Goal: Task Accomplishment & Management: Use online tool/utility

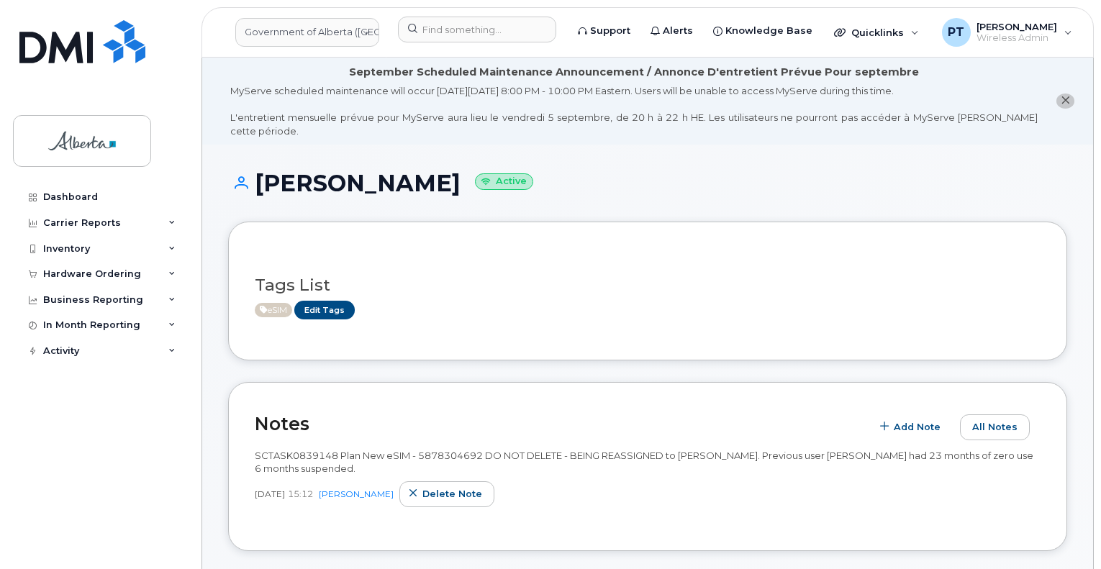
scroll to position [216, 0]
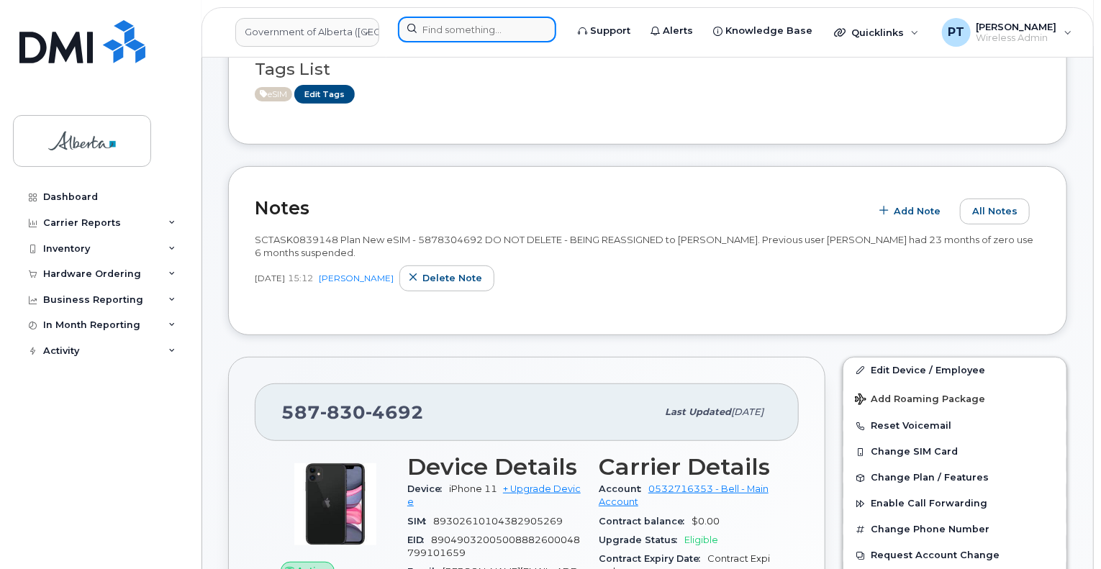
click at [457, 27] on input at bounding box center [477, 30] width 158 height 26
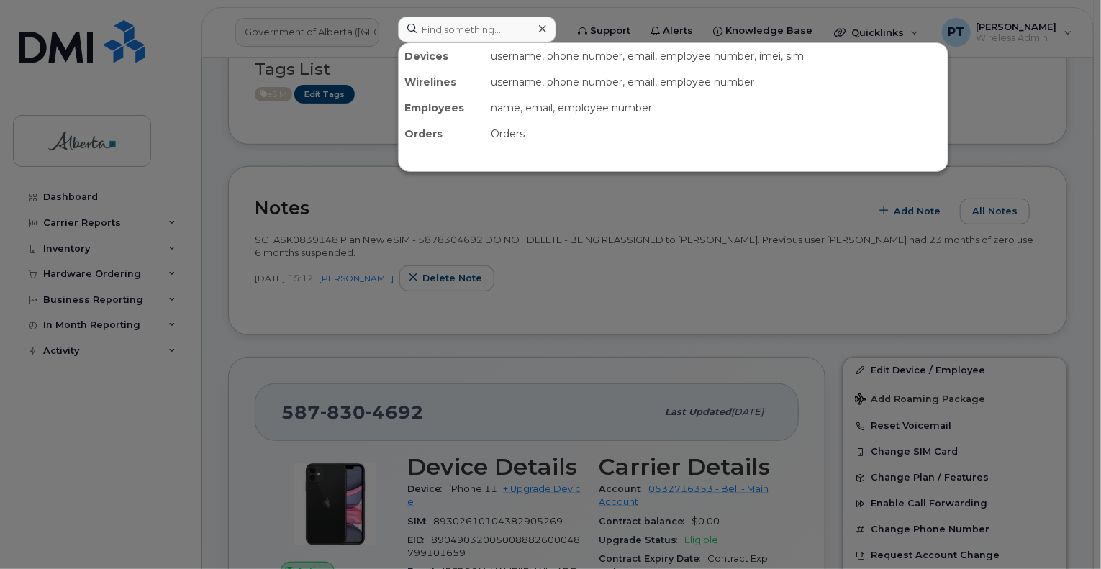
click at [369, 235] on div at bounding box center [550, 284] width 1101 height 569
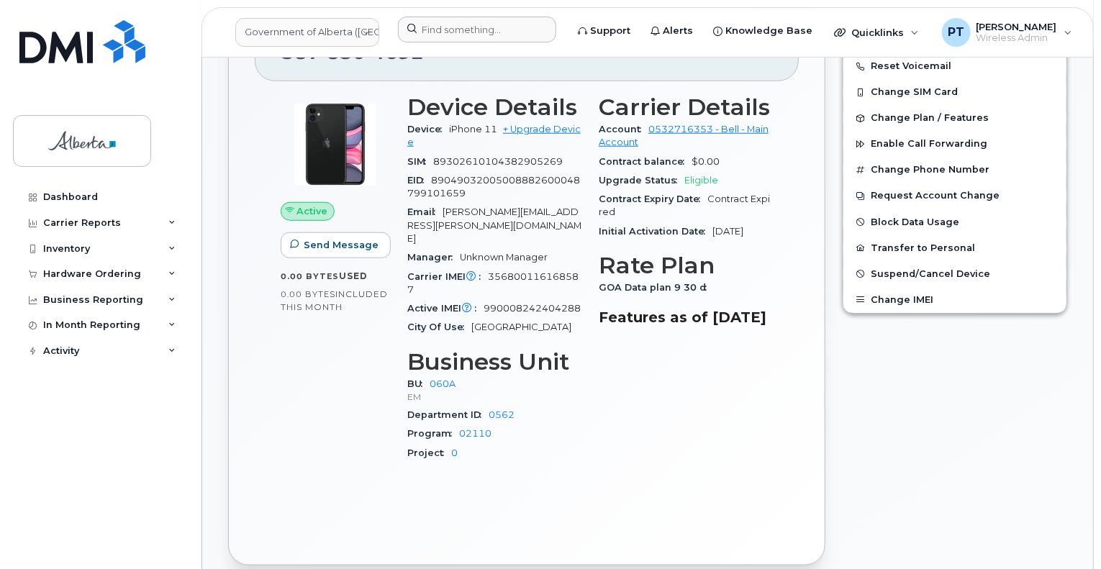
scroll to position [432, 0]
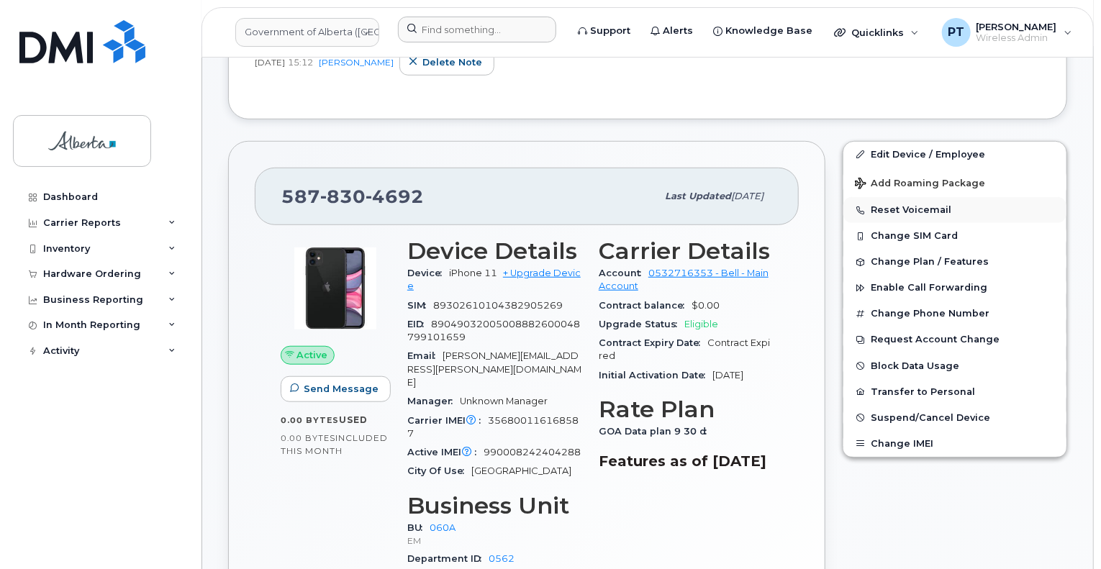
click at [897, 197] on button "Reset Voicemail" at bounding box center [955, 210] width 223 height 26
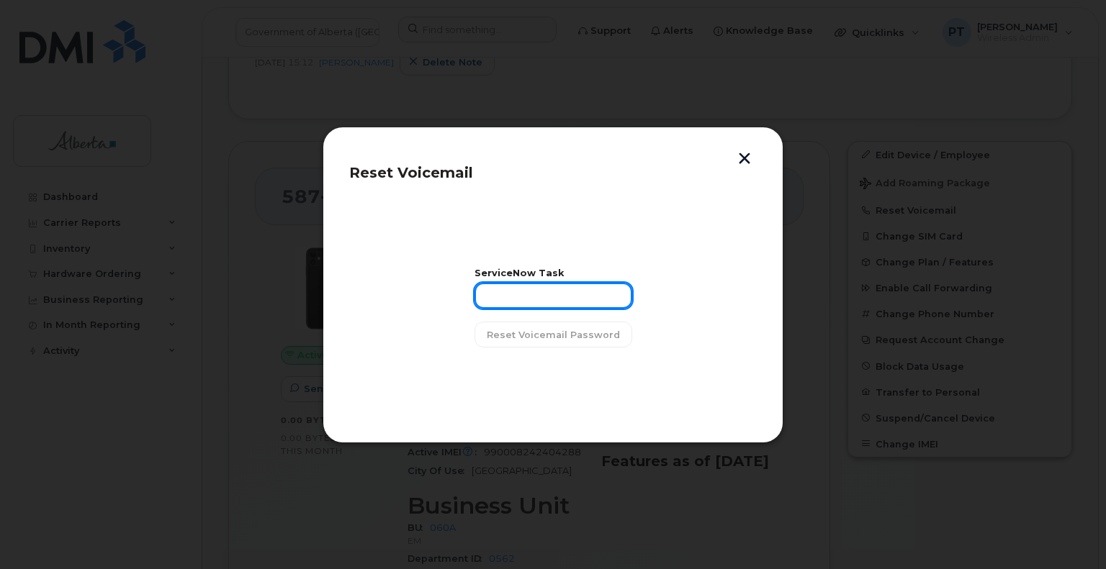
click at [564, 298] on input "text" at bounding box center [553, 296] width 158 height 26
paste input "SCTASK0839148"
type input "SCTASK0839148"
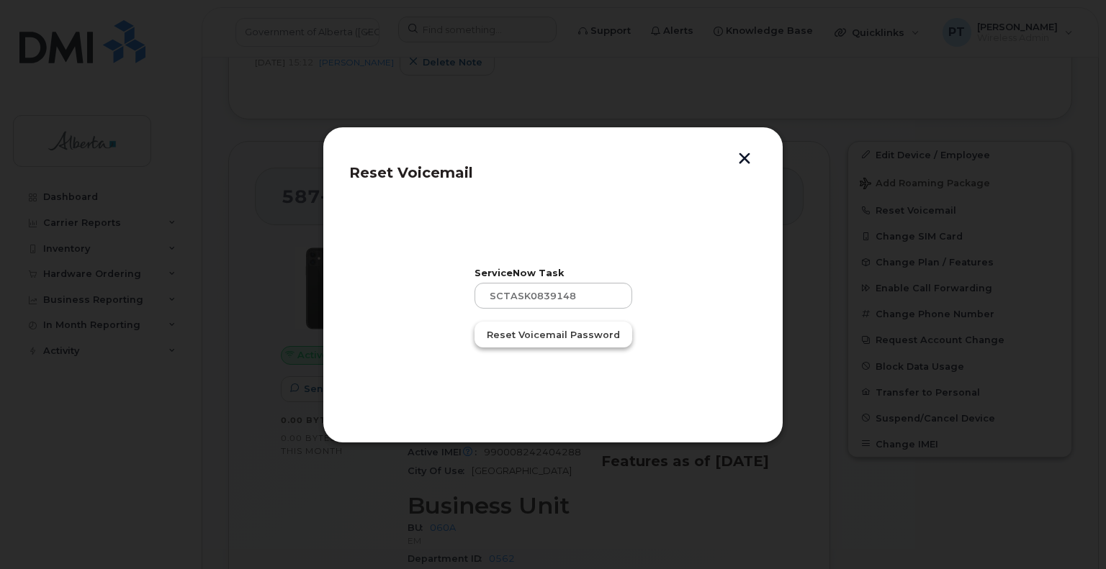
click at [564, 330] on span "Reset Voicemail Password" at bounding box center [553, 335] width 133 height 14
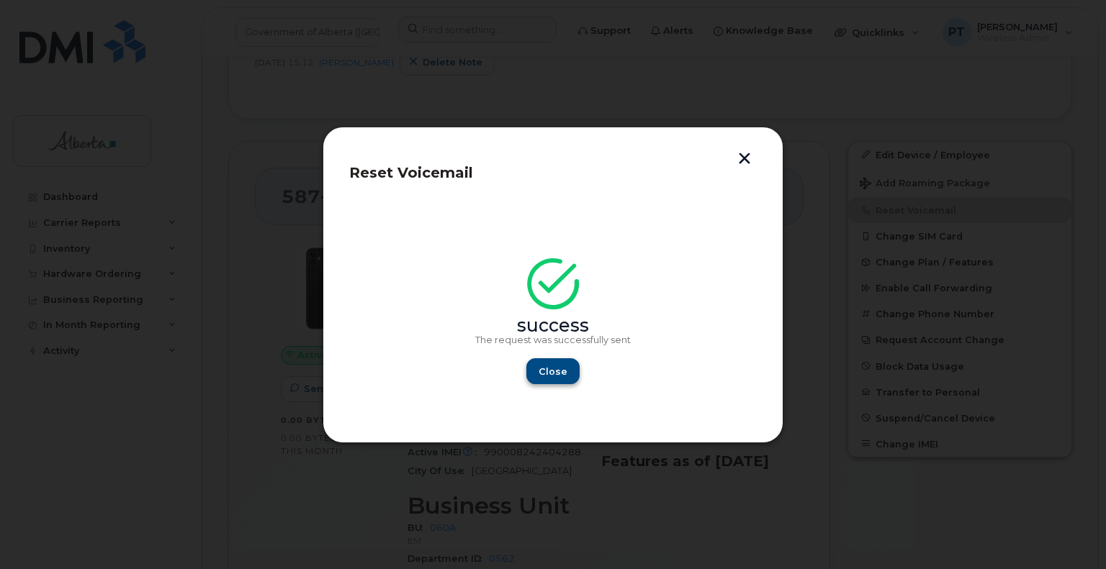
click at [577, 366] on div "Close" at bounding box center [552, 371] width 155 height 26
click at [554, 368] on span "Close" at bounding box center [552, 372] width 29 height 14
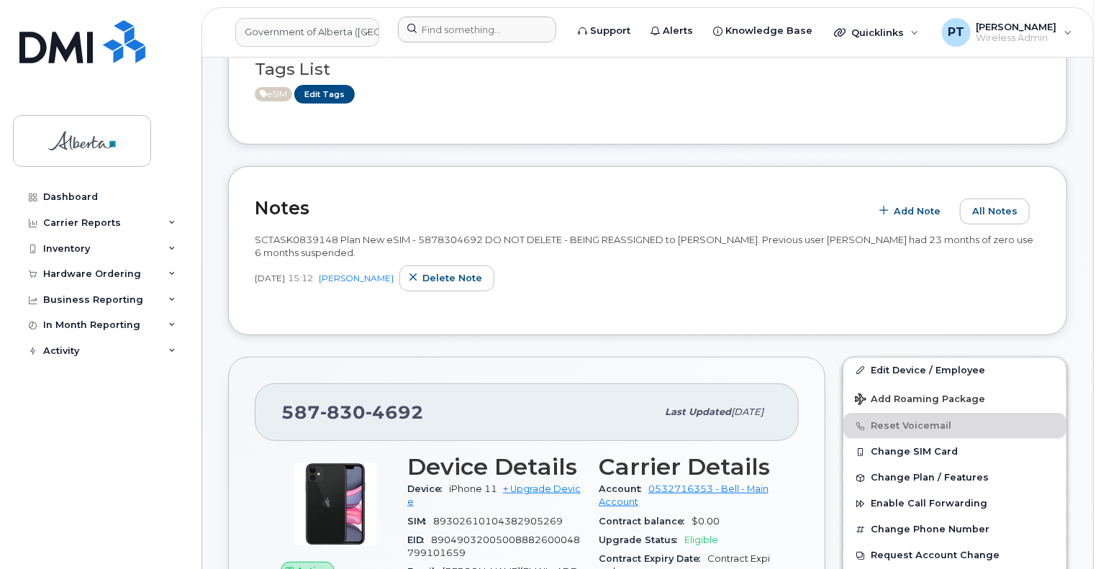
scroll to position [144, 0]
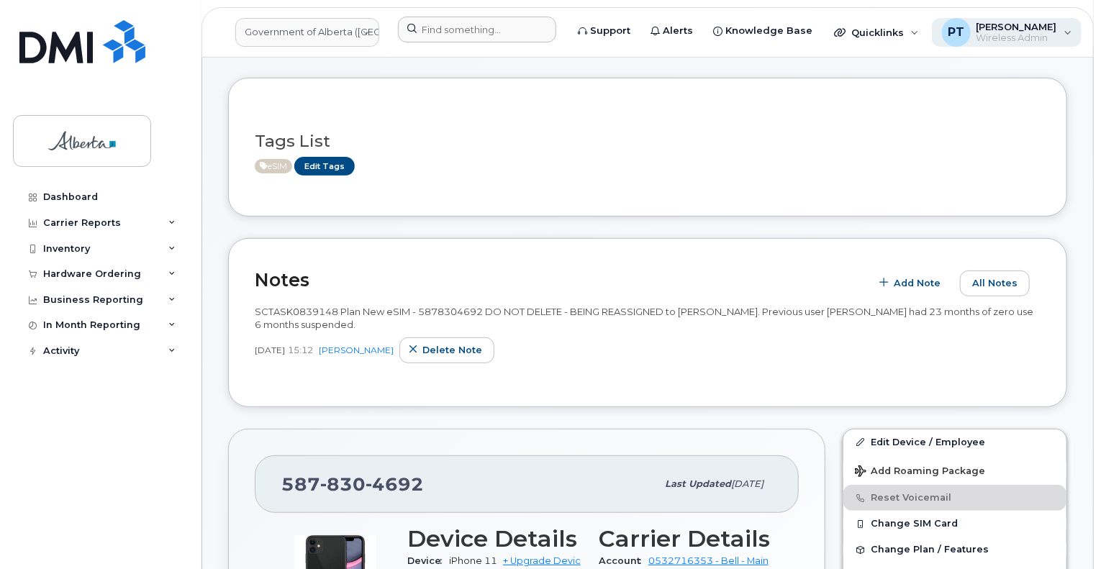
click at [996, 37] on span "Wireless Admin" at bounding box center [1017, 38] width 81 height 12
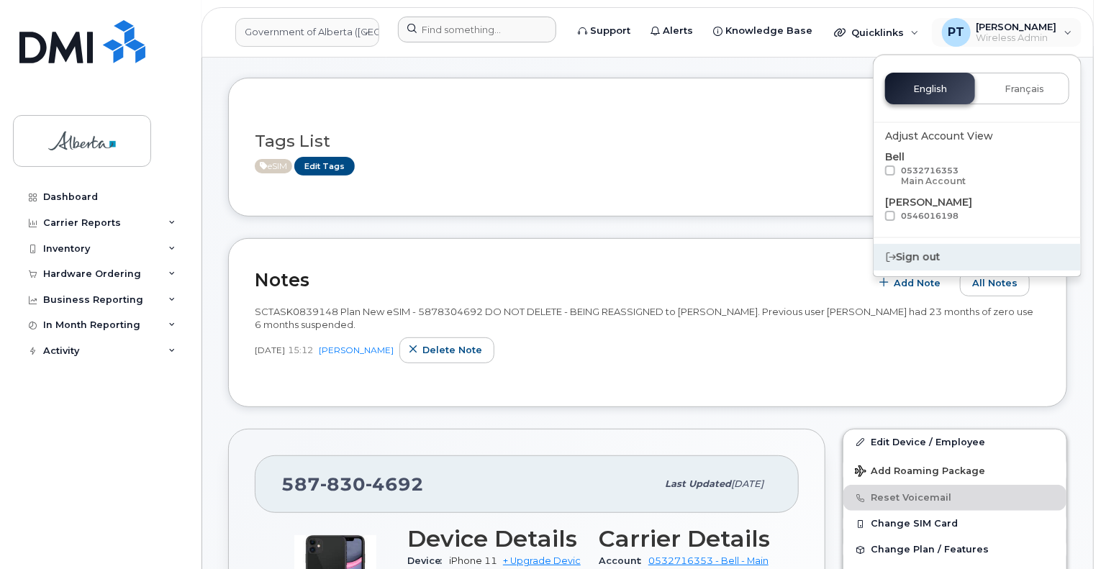
click at [919, 251] on div "Sign out" at bounding box center [977, 257] width 207 height 27
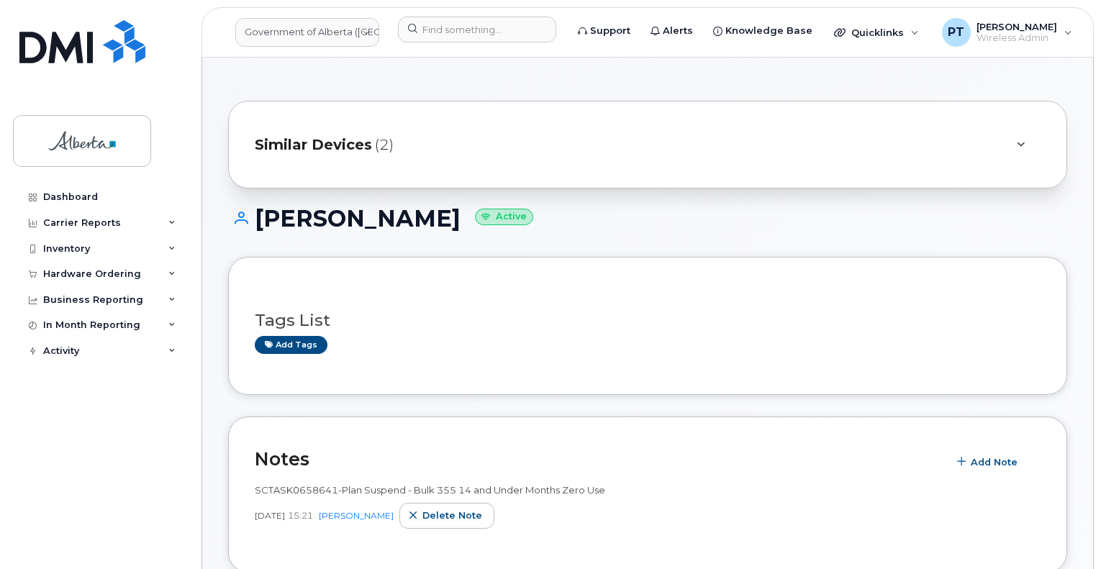
scroll to position [1221, 0]
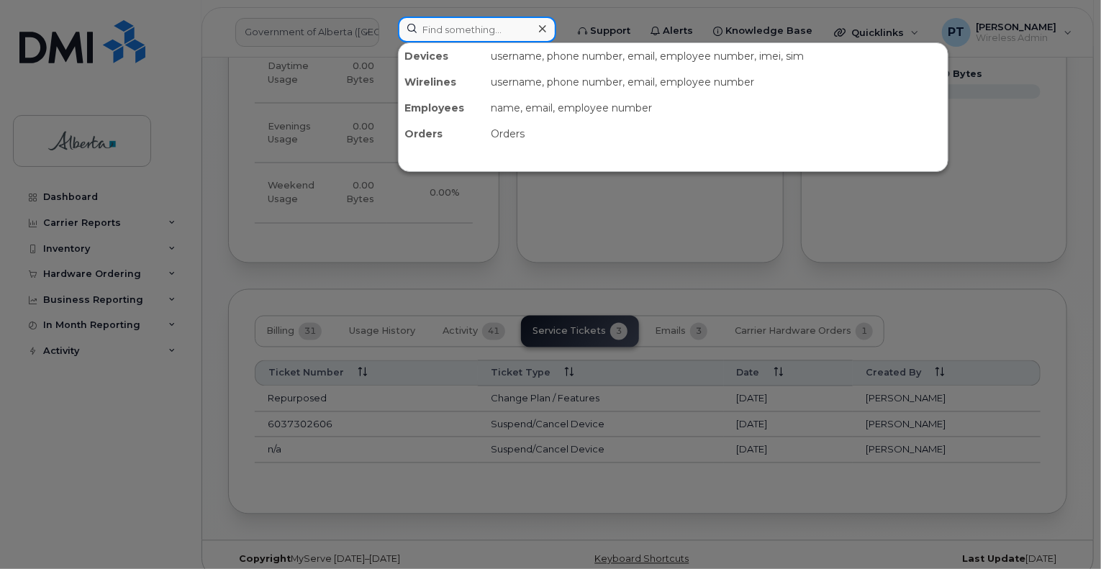
paste input "7802930735"
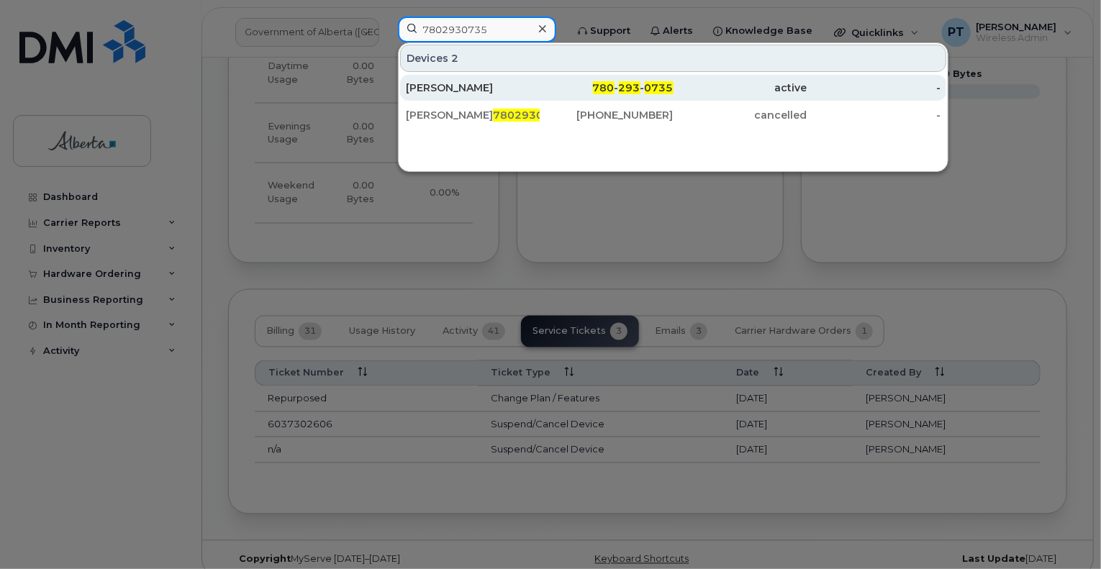
type input "7802930735"
click at [443, 92] on div "[PERSON_NAME]" at bounding box center [473, 88] width 134 height 14
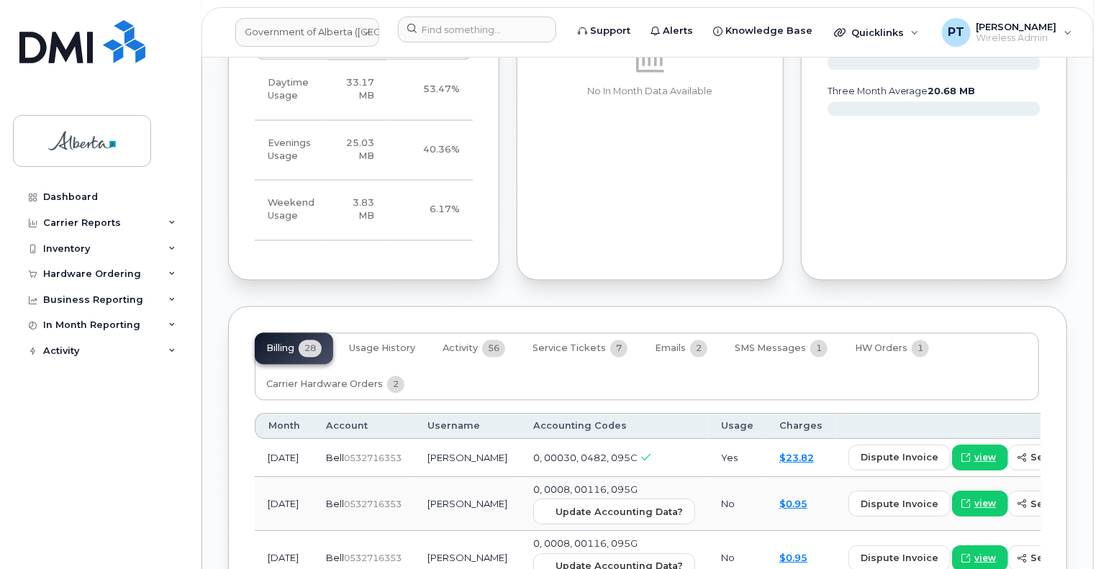
scroll to position [1512, 0]
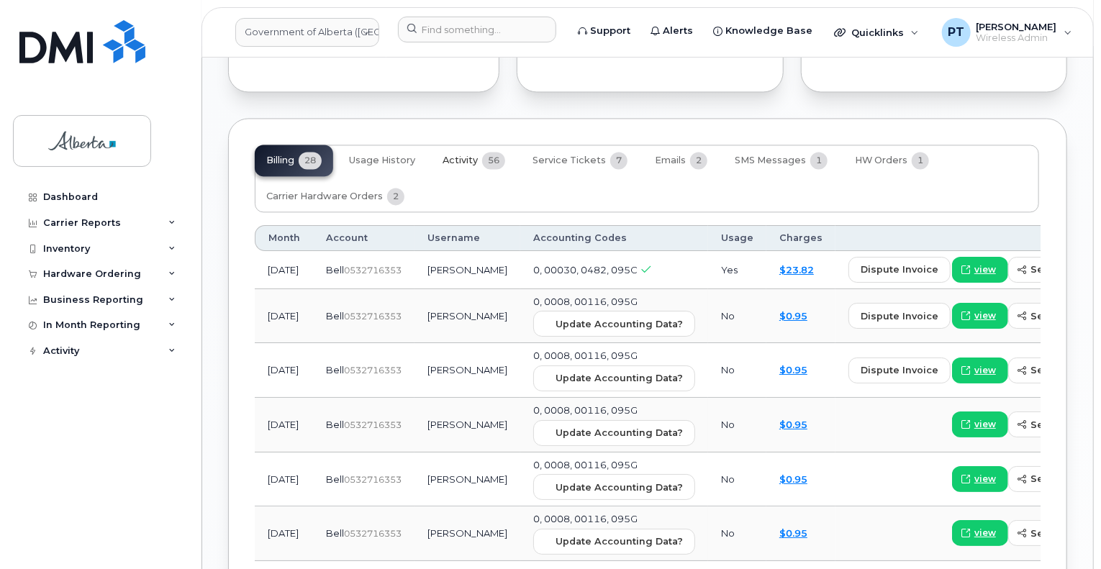
click at [464, 155] on span "Activity" at bounding box center [460, 161] width 35 height 12
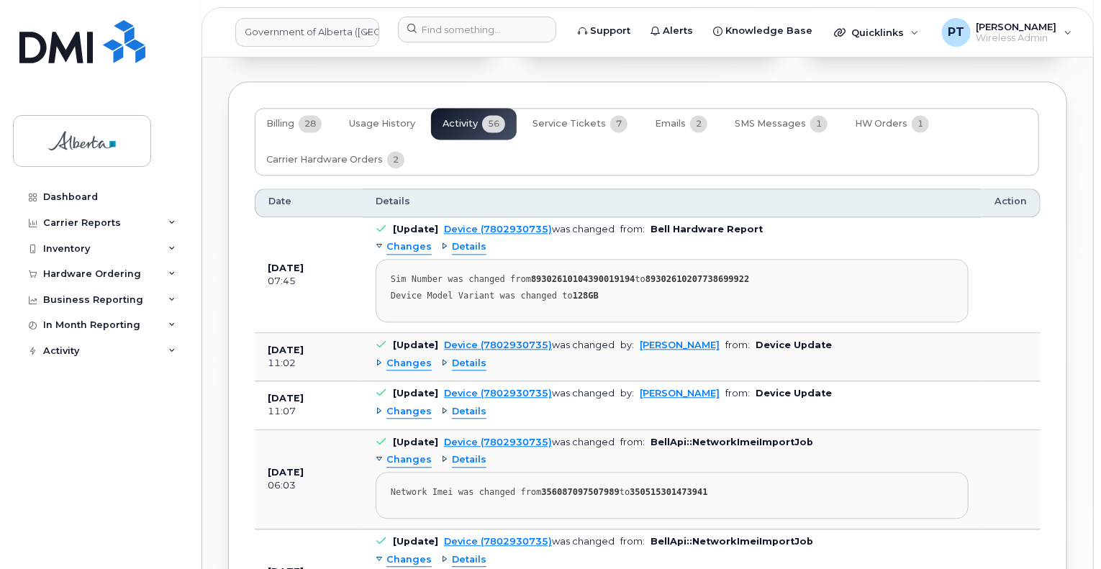
scroll to position [1584, 0]
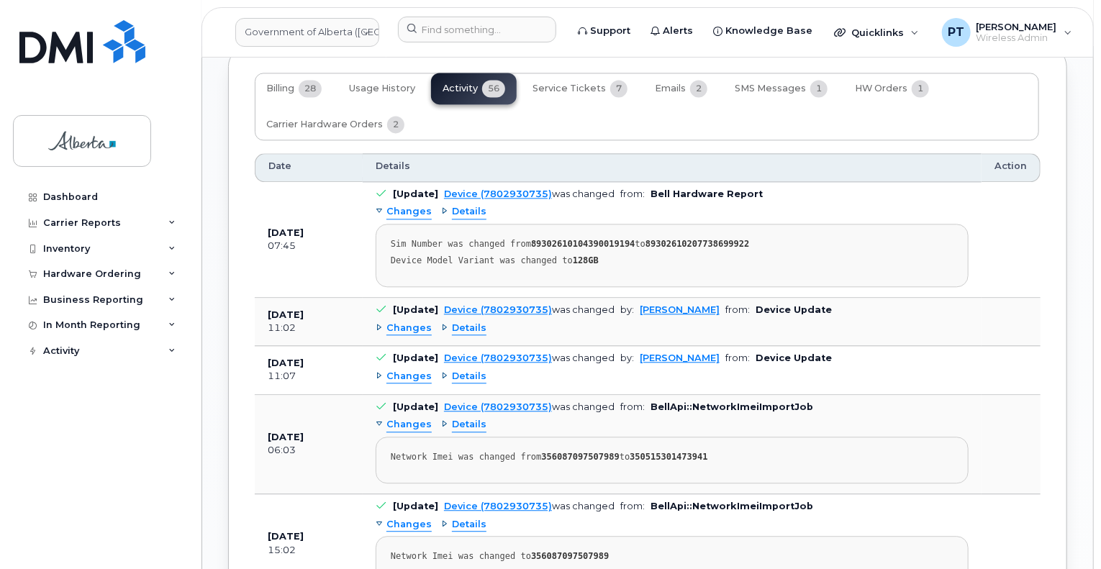
click at [394, 322] on span "Changes" at bounding box center [409, 329] width 45 height 14
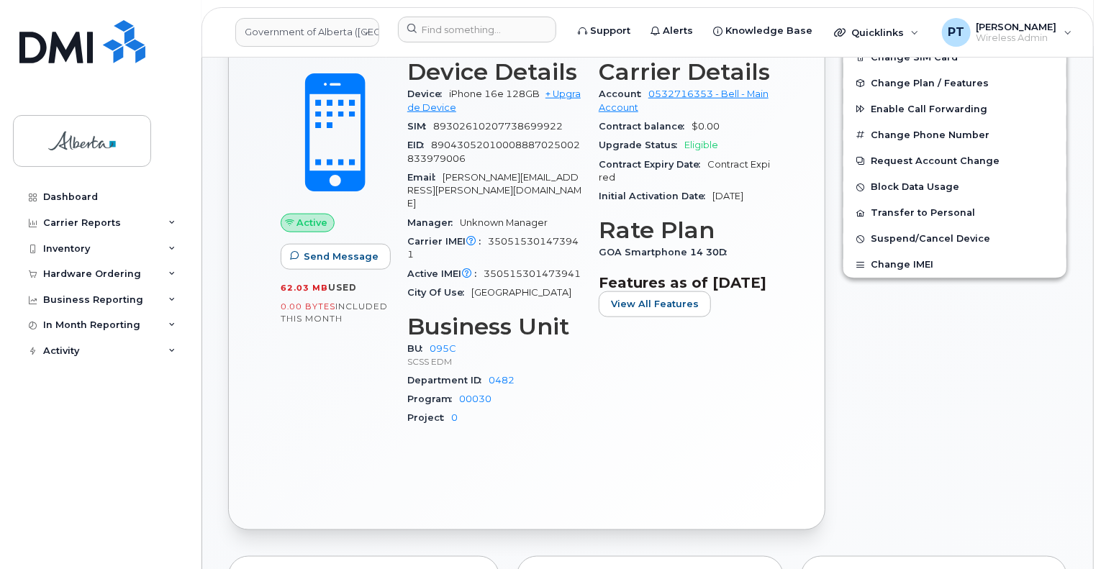
scroll to position [432, 0]
